Goal: Task Accomplishment & Management: Use online tool/utility

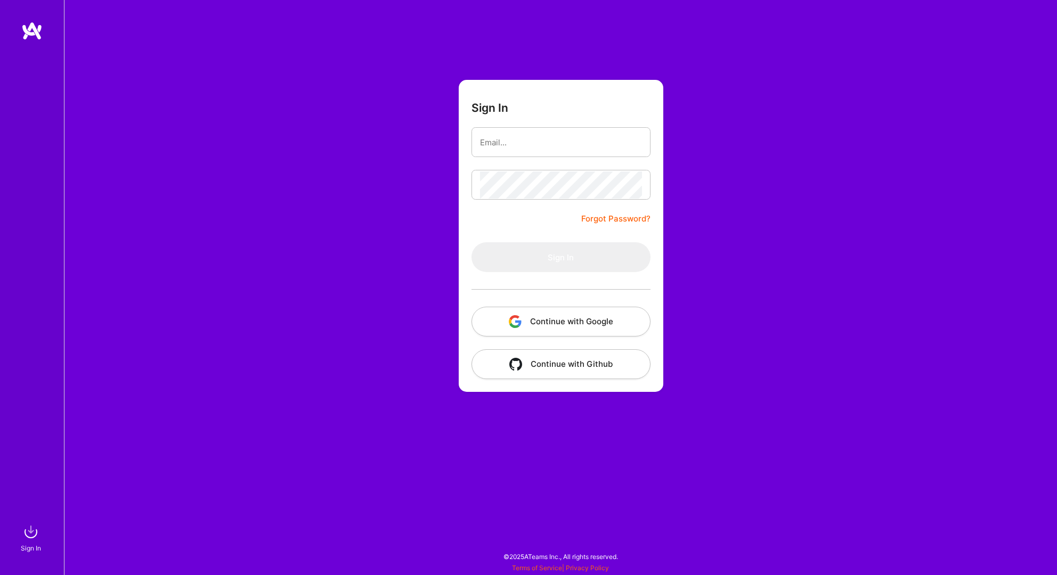
click at [587, 311] on button "Continue with Google" at bounding box center [561, 322] width 179 height 30
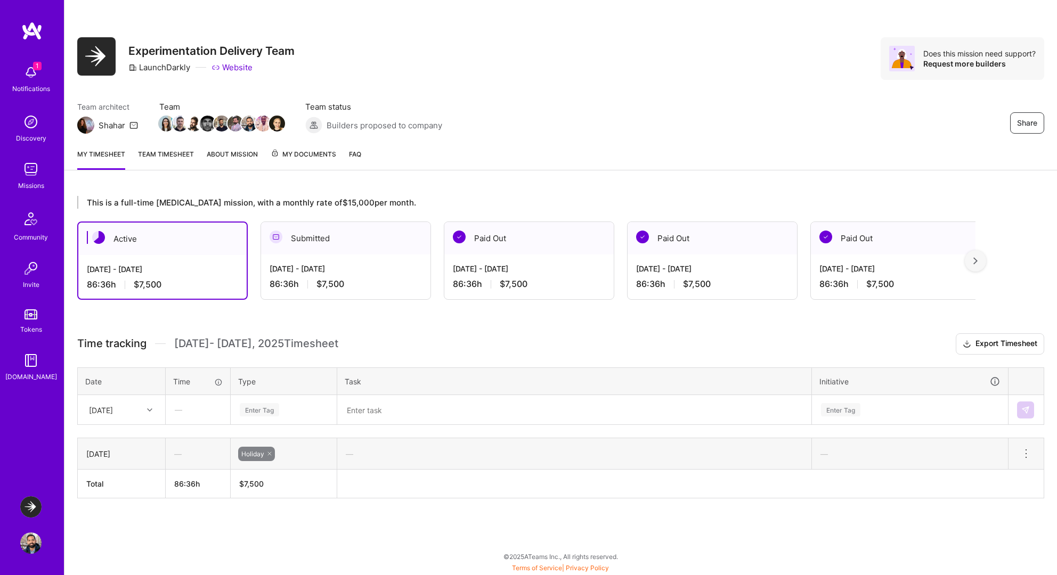
click at [331, 267] on div "[DATE] - [DATE]" at bounding box center [346, 268] width 152 height 11
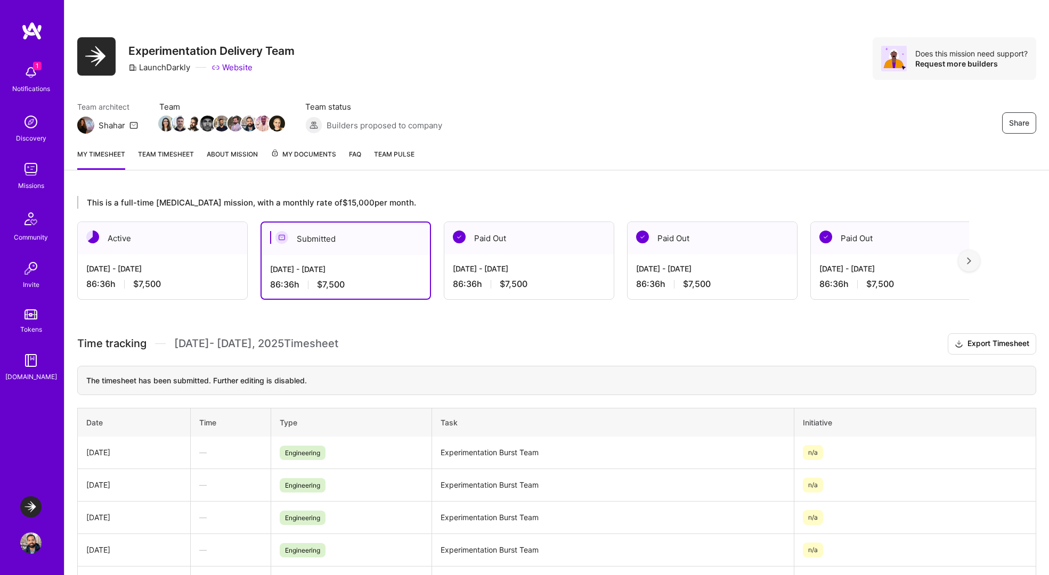
click at [457, 451] on td "Experimentation Burst Team" at bounding box center [613, 453] width 362 height 33
drag, startPoint x: 457, startPoint y: 451, endPoint x: 547, endPoint y: 455, distance: 89.6
click at [547, 455] on td "Experimentation Burst Team" at bounding box center [613, 453] width 362 height 33
copy td "Experimentation Burst Team"
click at [164, 289] on div "86:36 h $7,500" at bounding box center [162, 284] width 152 height 11
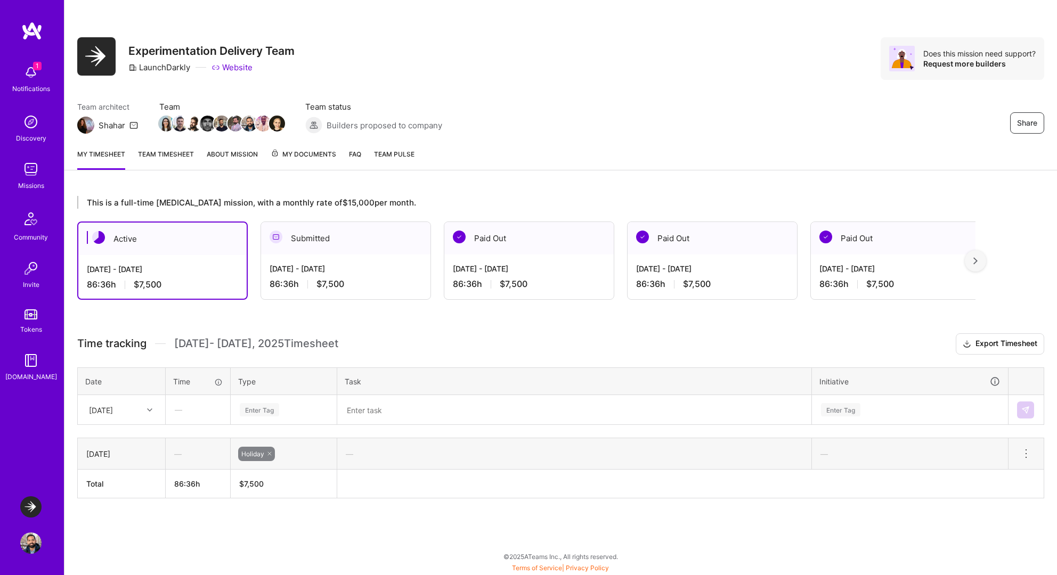
click at [132, 411] on div "[DATE]" at bounding box center [113, 410] width 59 height 18
click at [121, 440] on div "[DATE]" at bounding box center [121, 440] width 86 height 20
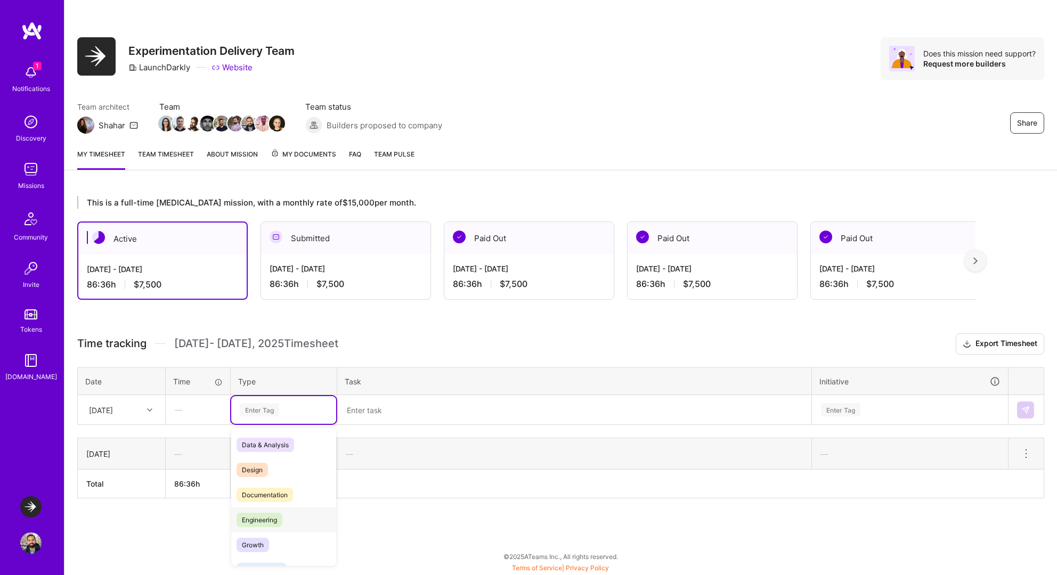
click at [255, 519] on span "Engineering" at bounding box center [260, 520] width 46 height 14
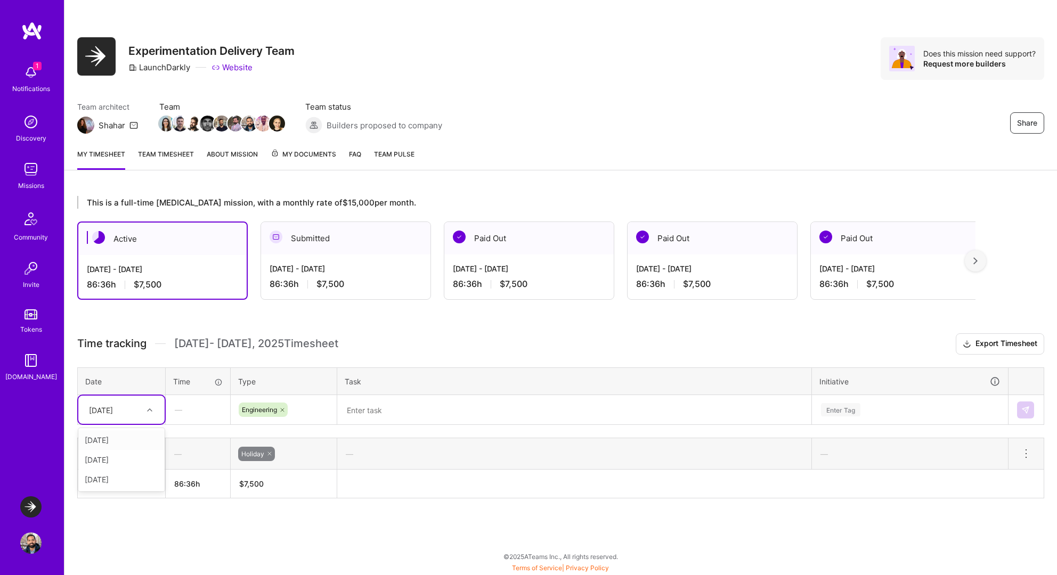
click at [140, 410] on div "[DATE]" at bounding box center [113, 410] width 59 height 18
click at [128, 438] on div "[DATE]" at bounding box center [121, 440] width 86 height 20
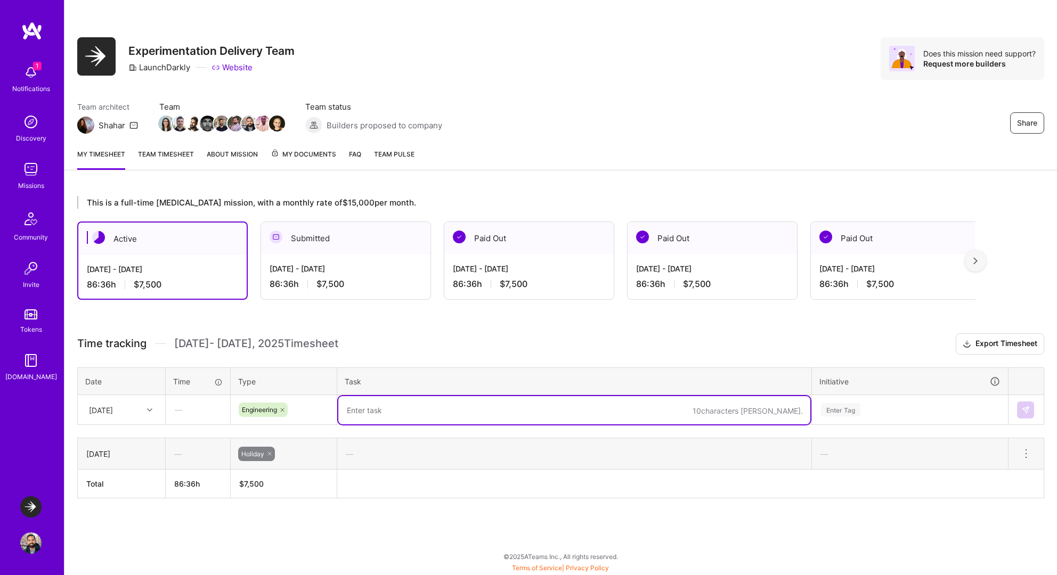
click at [376, 415] on textarea at bounding box center [574, 410] width 472 height 28
paste textarea "Experimentation Burst Team"
type textarea "Experimentation Burst Team"
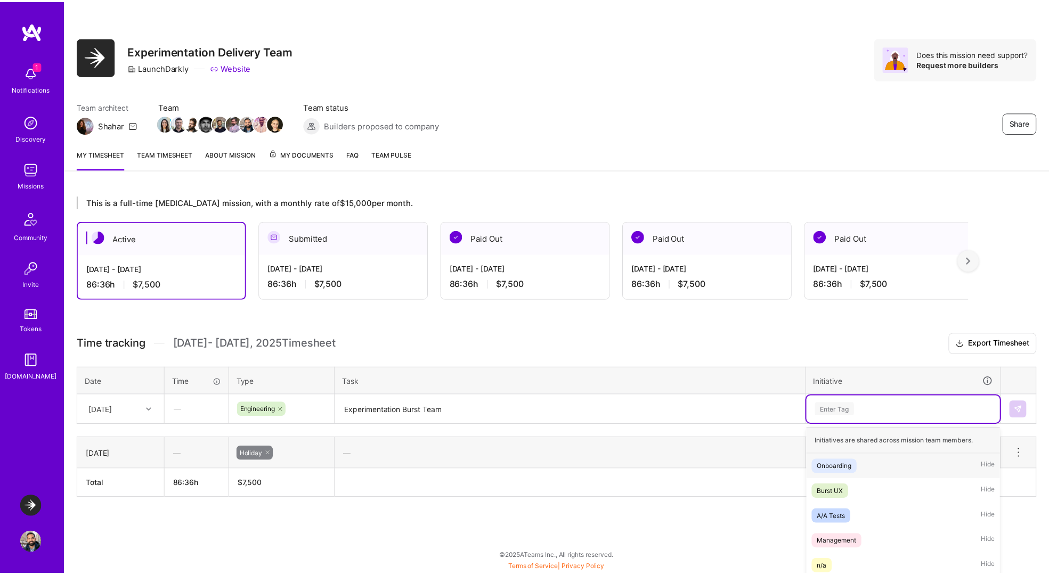
scroll to position [71, 0]
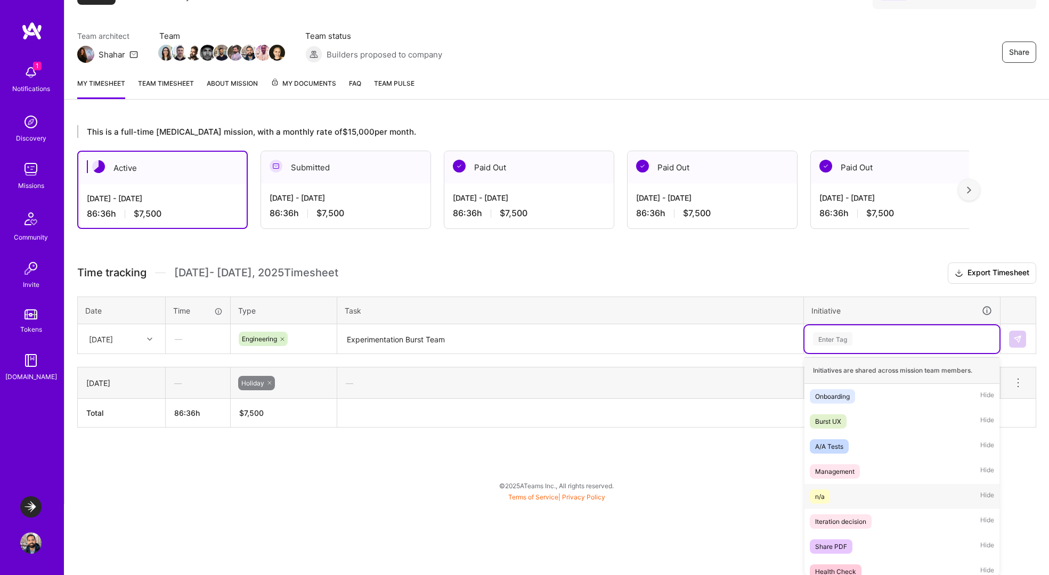
click at [826, 499] on span "n/a" at bounding box center [820, 497] width 20 height 14
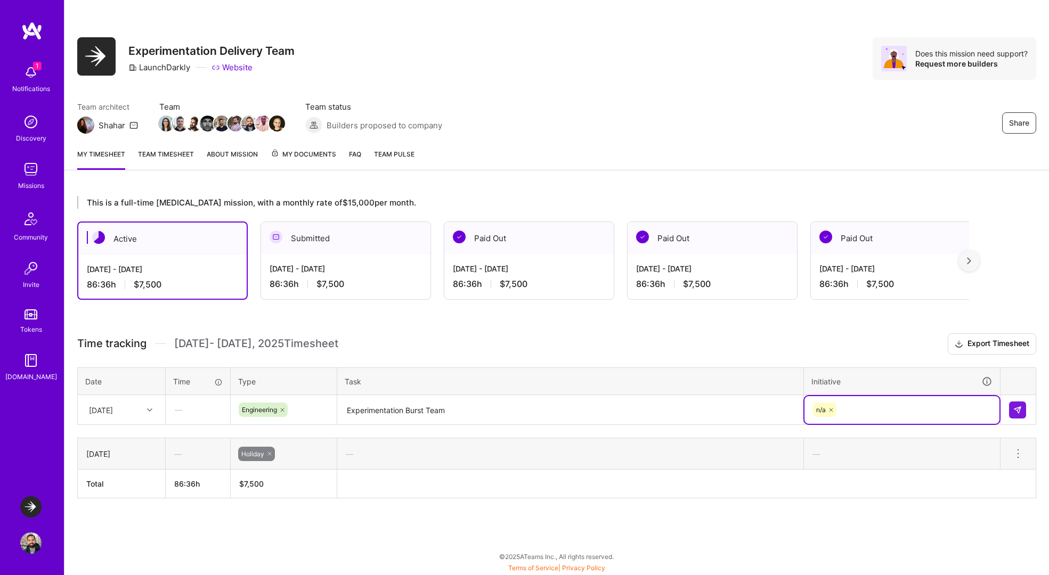
scroll to position [0, 0]
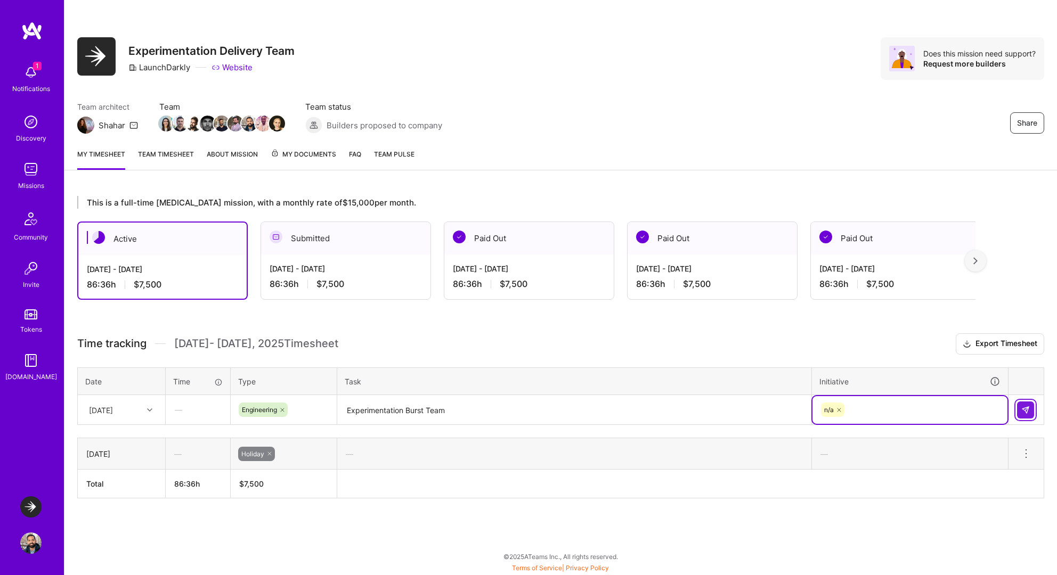
click at [1030, 415] on button at bounding box center [1025, 410] width 17 height 17
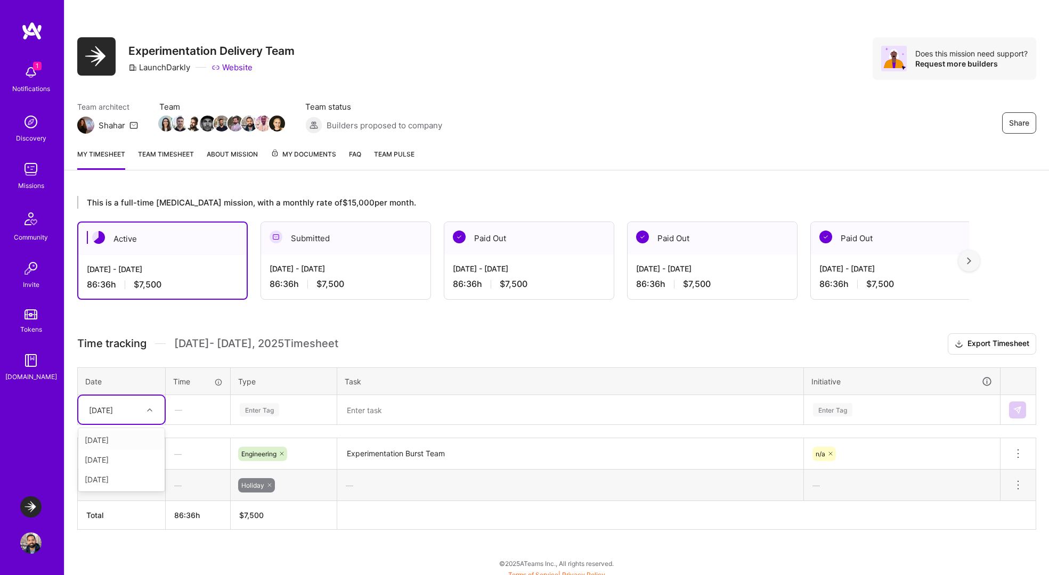
click at [113, 411] on div "[DATE]" at bounding box center [101, 409] width 24 height 11
click at [114, 457] on div "[DATE]" at bounding box center [121, 460] width 86 height 20
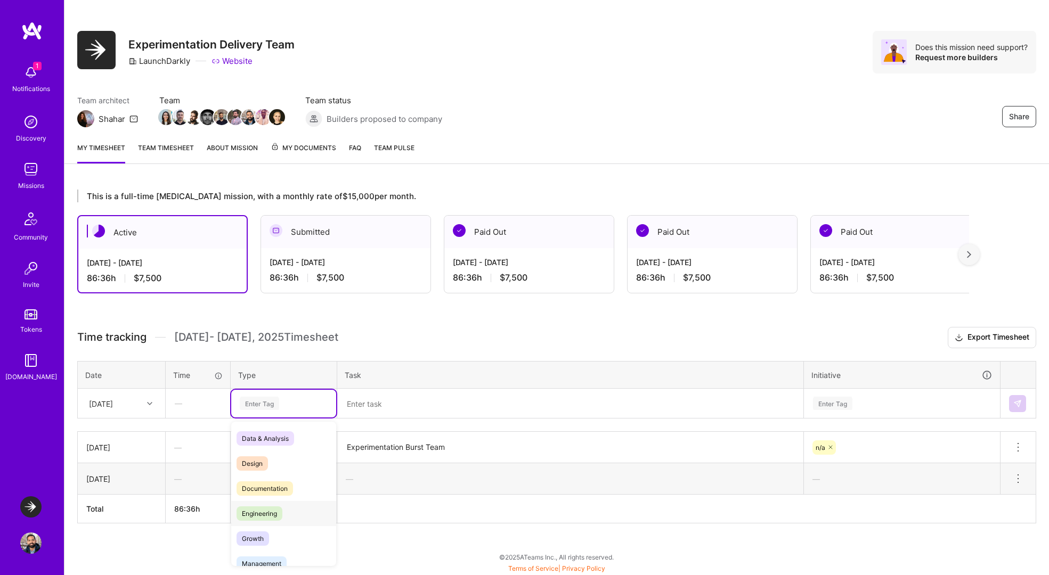
click at [274, 510] on span "Engineering" at bounding box center [260, 514] width 46 height 14
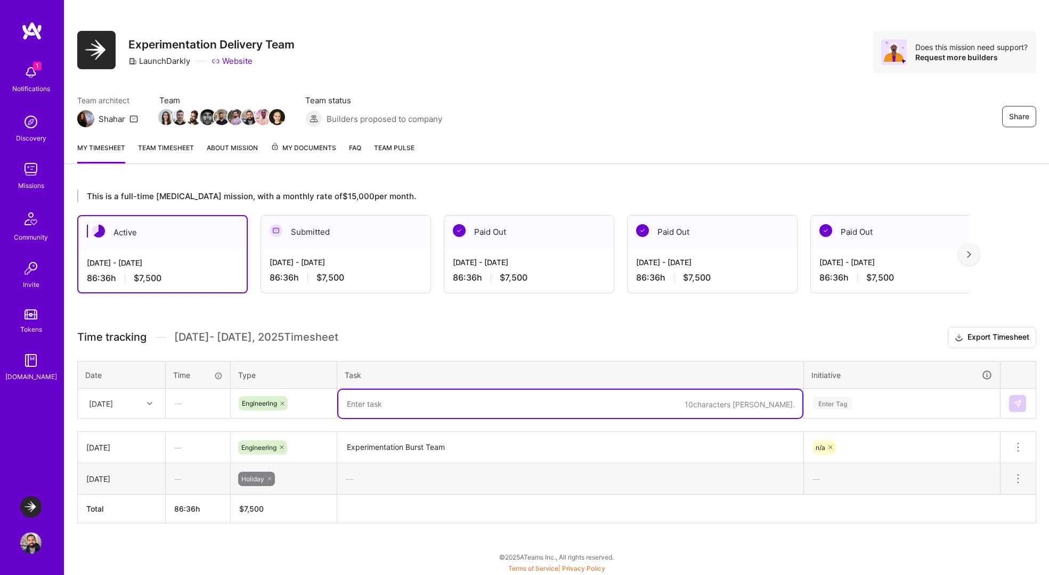
paste textarea "Experimentation Burst Team"
type textarea "Experimentation Burst Team"
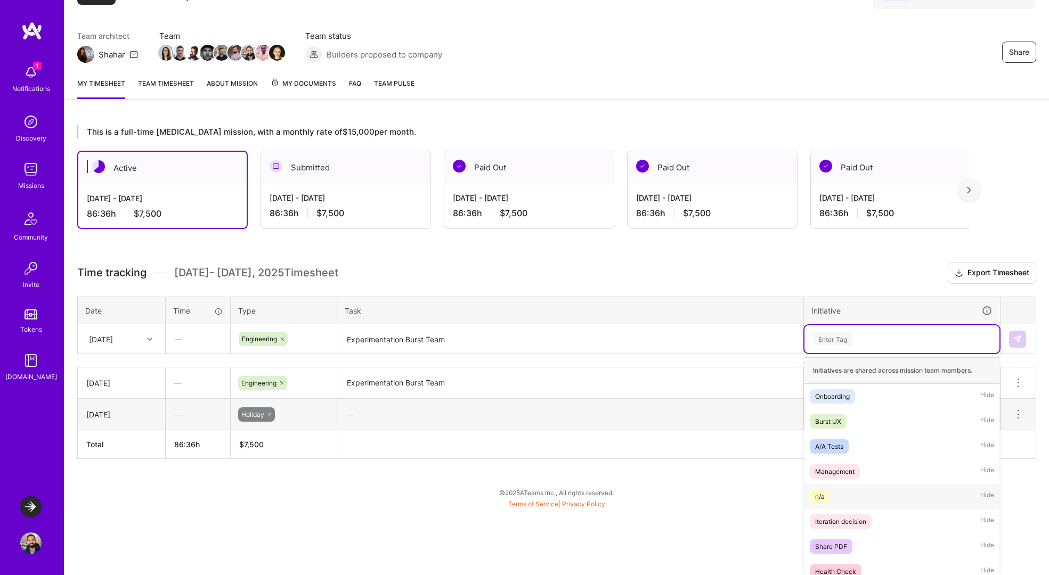
click at [822, 497] on div "n/a" at bounding box center [820, 496] width 10 height 11
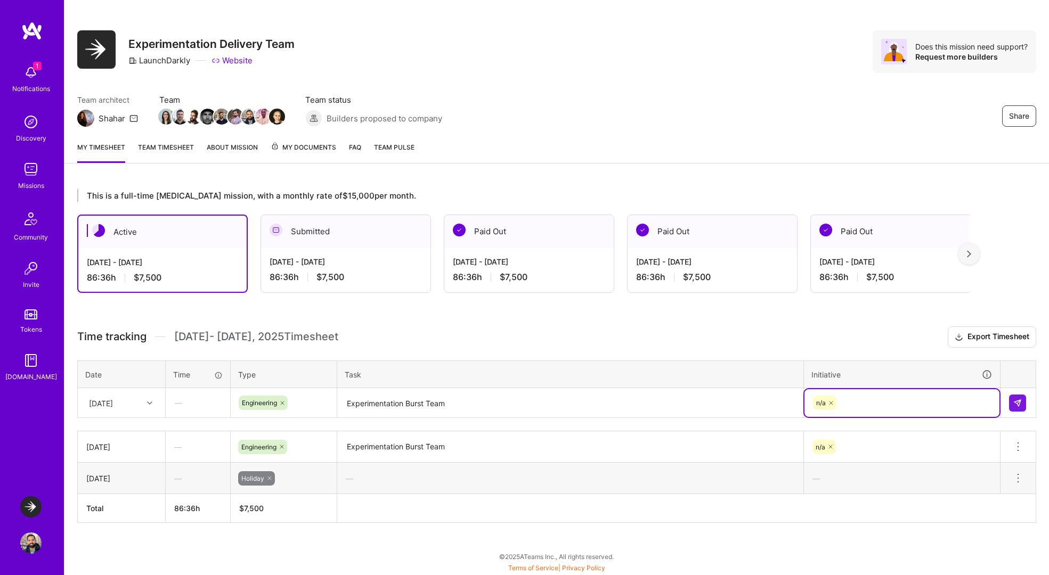
scroll to position [6, 0]
click at [1017, 411] on button at bounding box center [1017, 403] width 17 height 17
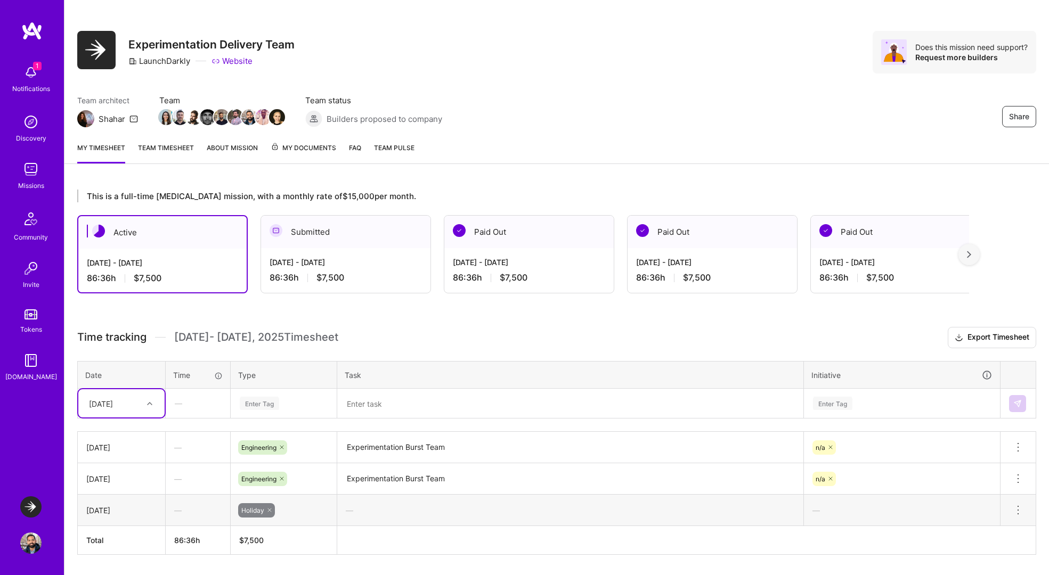
click at [148, 402] on icon at bounding box center [149, 403] width 5 height 5
click at [122, 473] on div "[DATE]" at bounding box center [121, 474] width 86 height 20
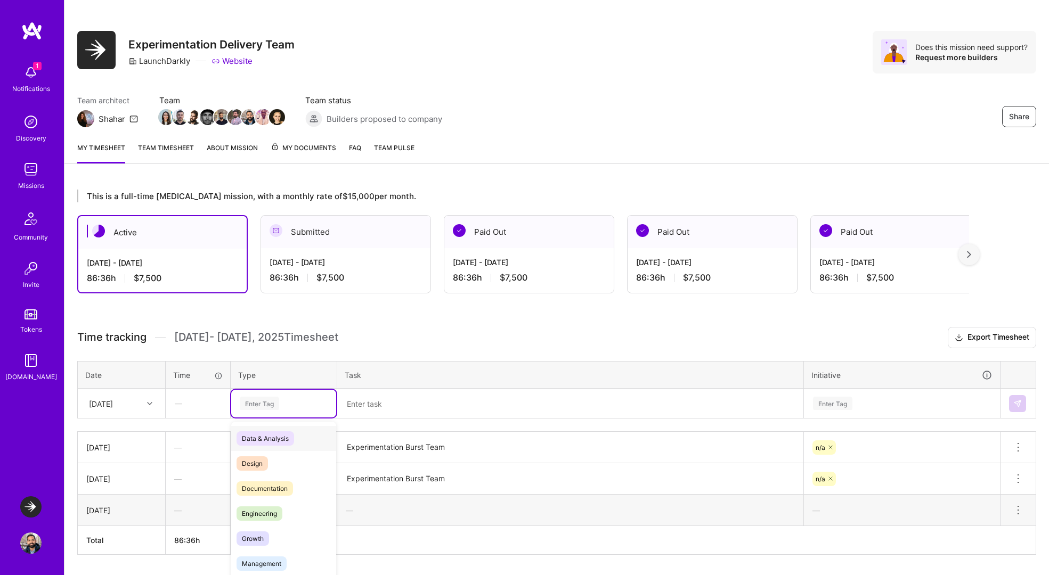
scroll to position [16, 0]
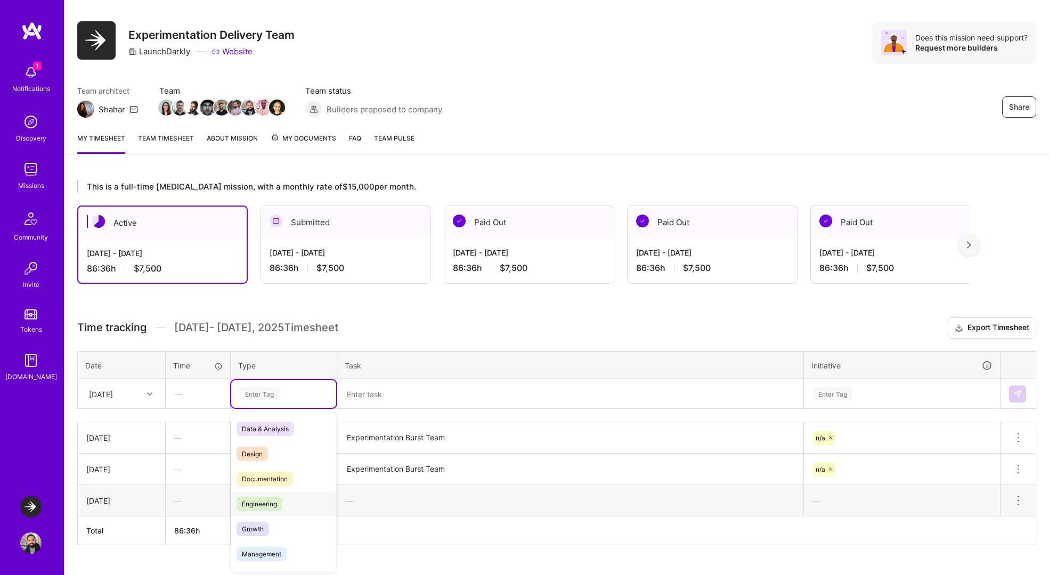
click at [273, 507] on span "Engineering" at bounding box center [260, 504] width 46 height 14
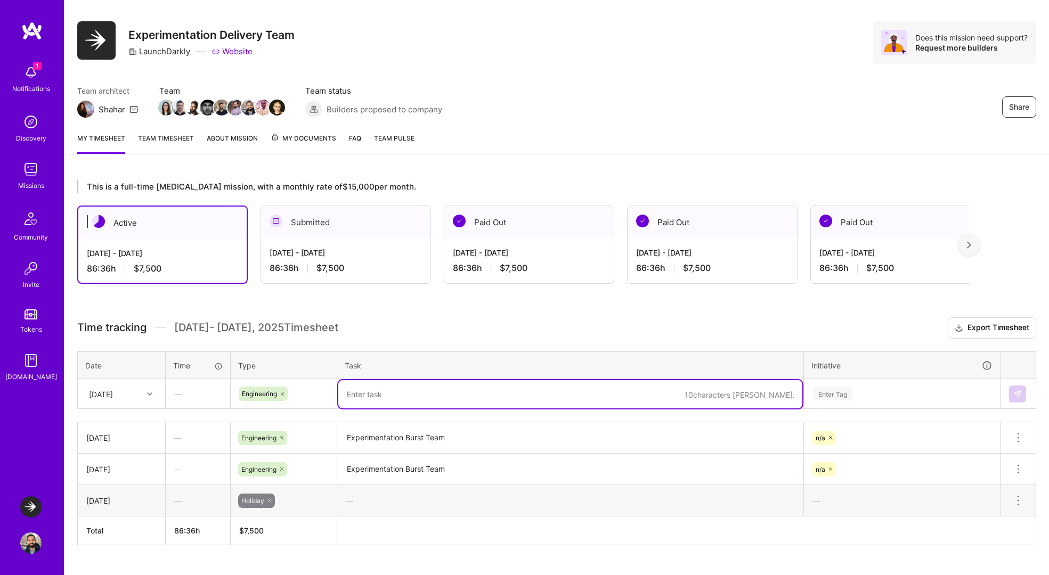
paste textarea "Experimentation Burst Team"
type textarea "Experimentation Burst Team"
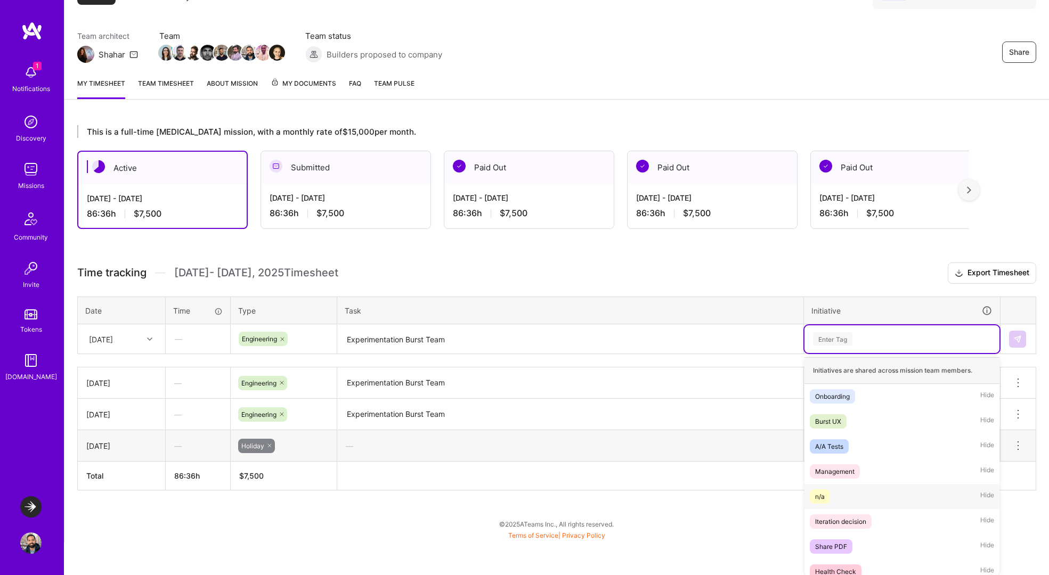
click at [814, 494] on span "n/a" at bounding box center [820, 497] width 20 height 14
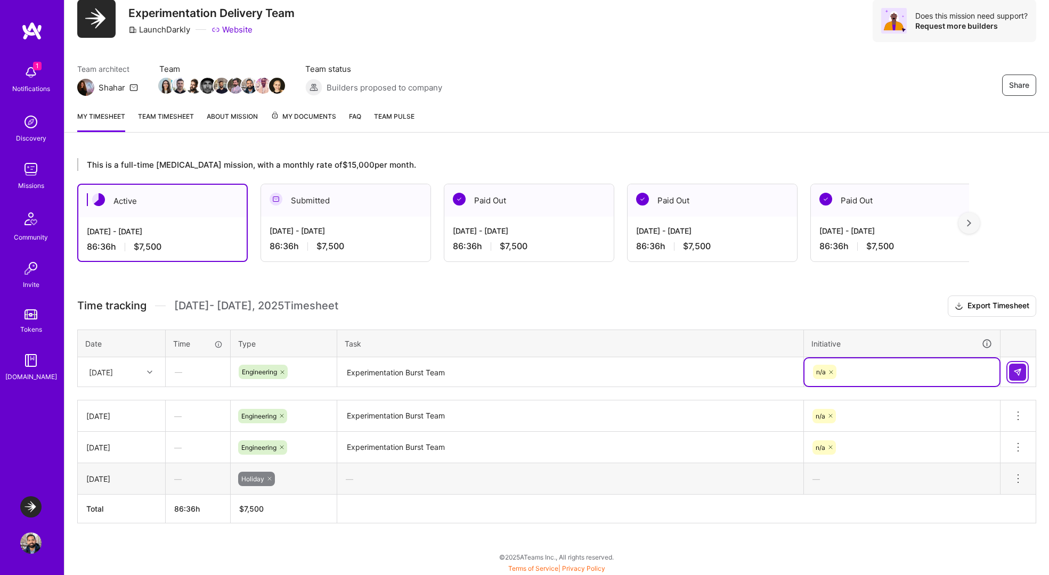
click at [1020, 369] on img at bounding box center [1017, 372] width 9 height 9
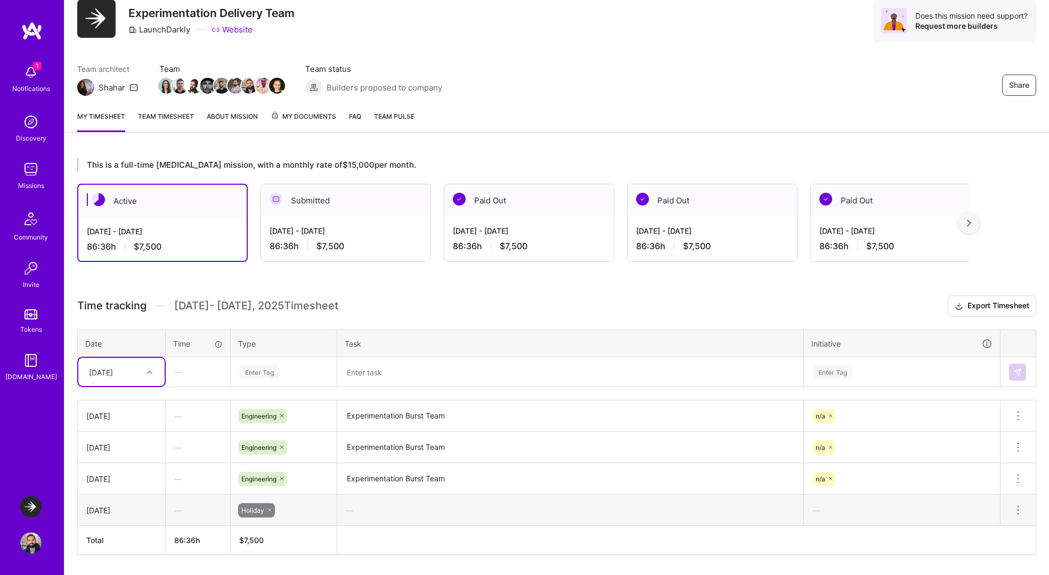
scroll to position [69, 0]
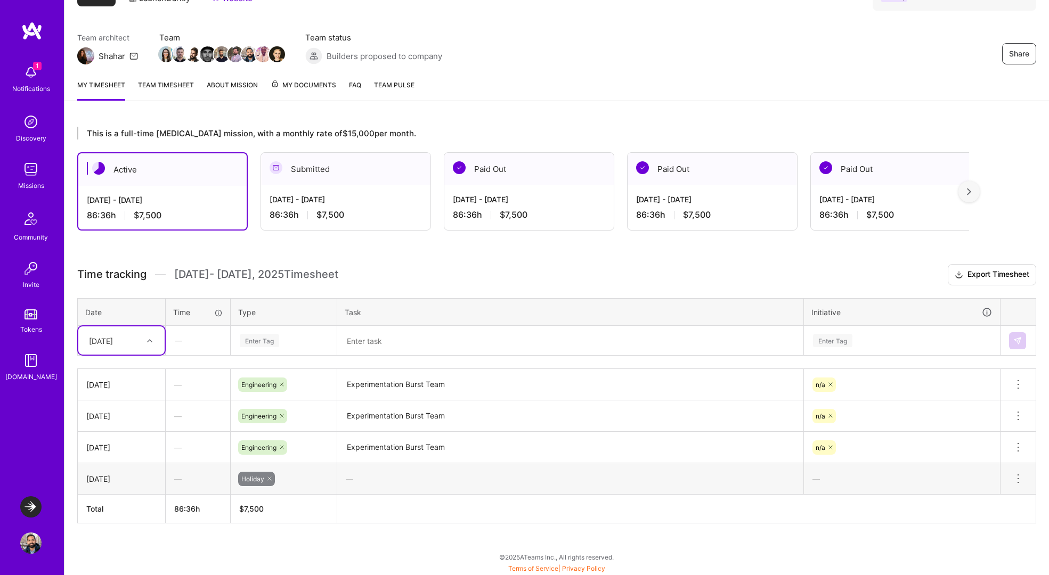
click at [523, 263] on div "This is a full-time [MEDICAL_DATA] mission, with a monthly rate of $15,000 per …" at bounding box center [556, 345] width 985 height 462
